Goal: Subscribe to service/newsletter

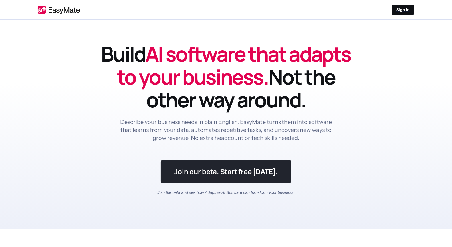
click at [209, 174] on link at bounding box center [226, 171] width 130 height 23
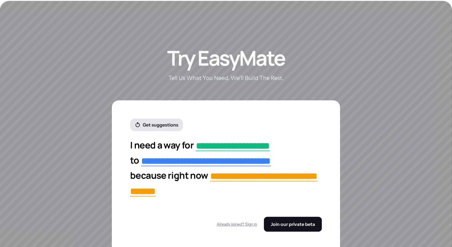
scroll to position [1003, 0]
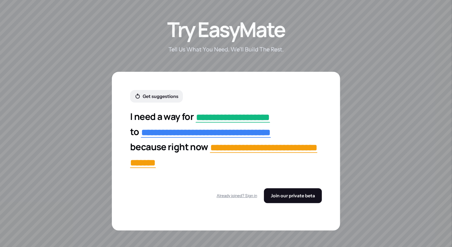
click at [284, 193] on span "Join our private beta" at bounding box center [293, 196] width 44 height 6
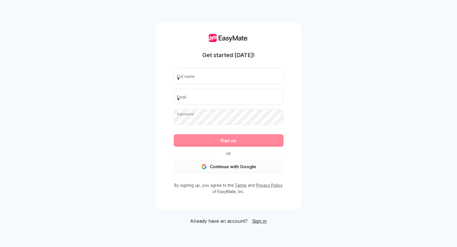
click at [234, 167] on button "Continue with Google" at bounding box center [229, 166] width 110 height 13
